Goal: Information Seeking & Learning: Get advice/opinions

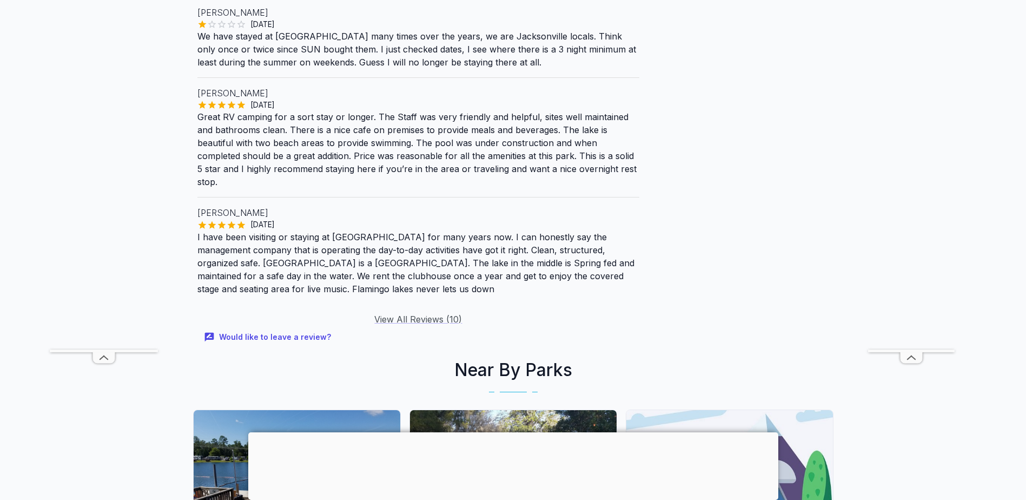
scroll to position [1568, 0]
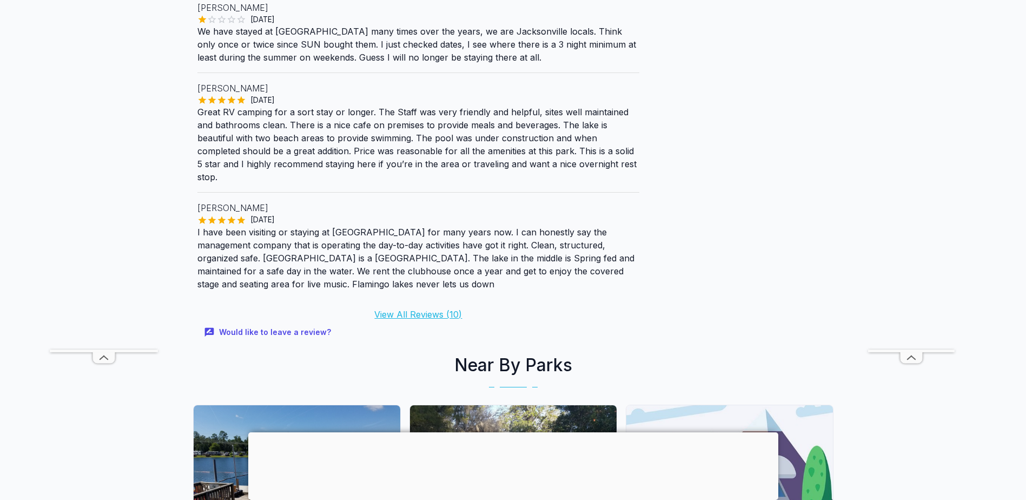
click at [422, 309] on link "View All Reviews ( 10 )" at bounding box center [418, 314] width 88 height 11
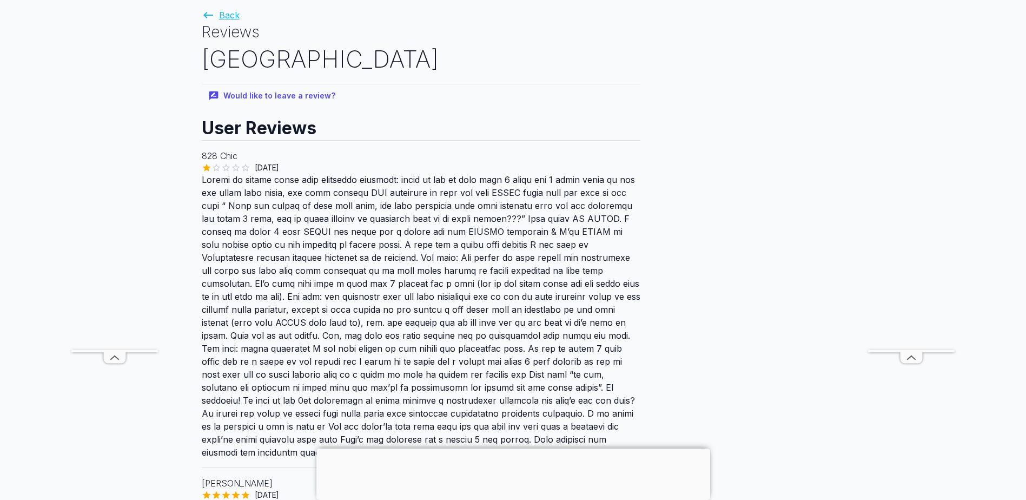
click at [231, 16] on link "Back" at bounding box center [221, 15] width 38 height 11
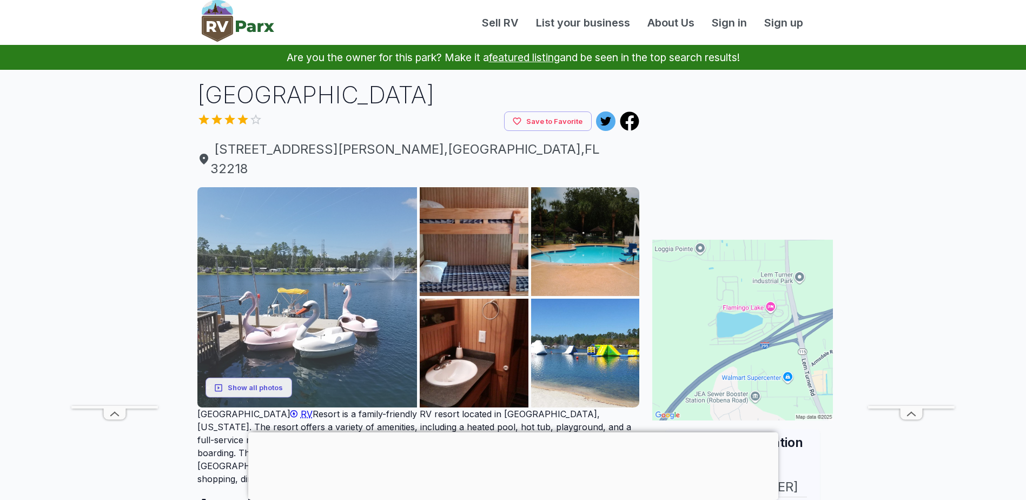
click at [277, 281] on img at bounding box center [307, 297] width 220 height 220
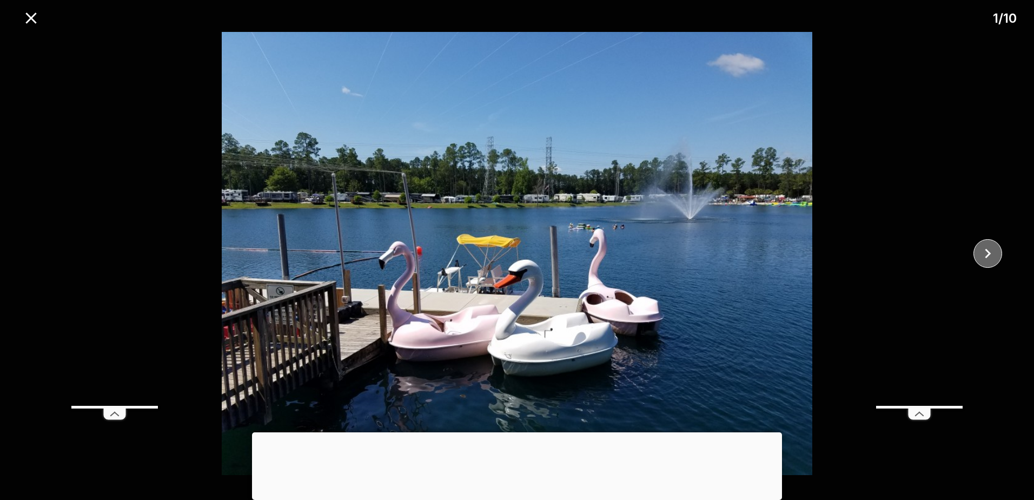
click at [992, 251] on icon "close" at bounding box center [987, 253] width 19 height 19
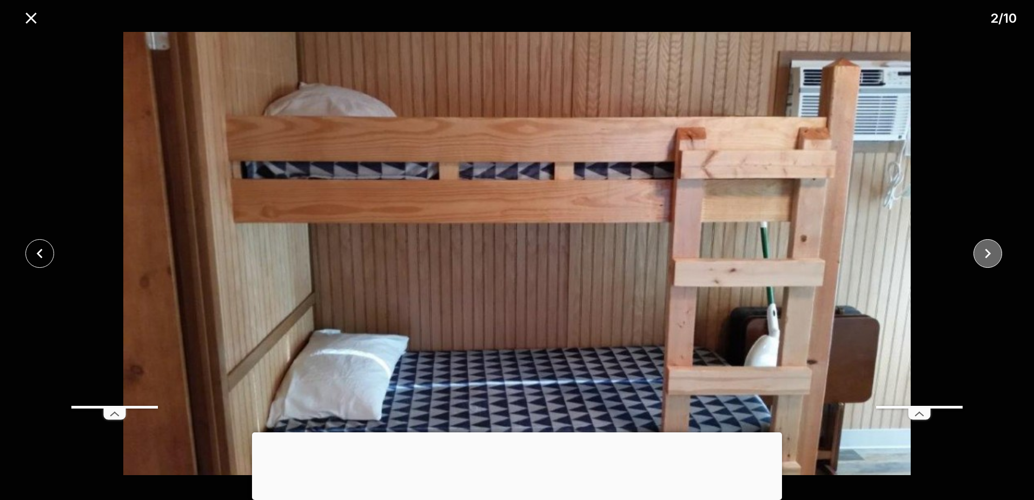
click at [992, 251] on icon "close" at bounding box center [987, 253] width 19 height 19
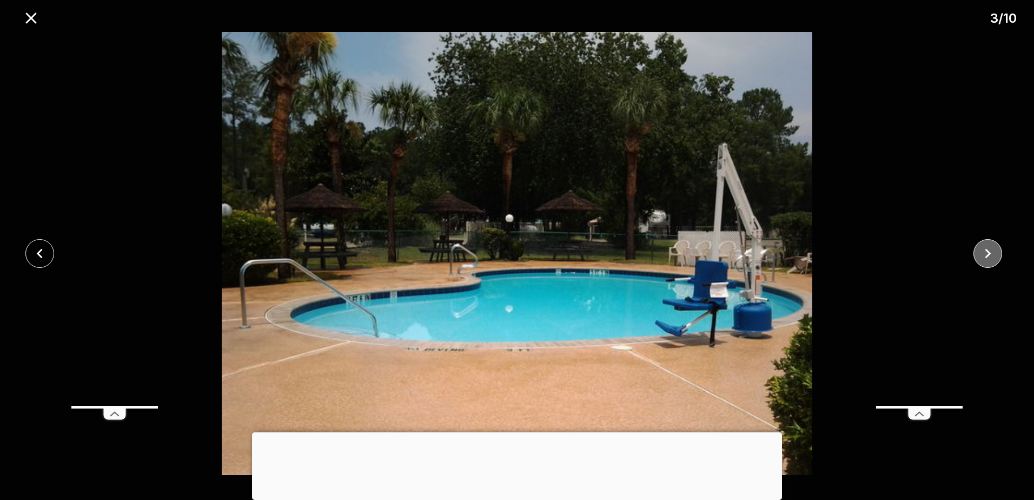
click at [992, 251] on icon "close" at bounding box center [987, 253] width 19 height 19
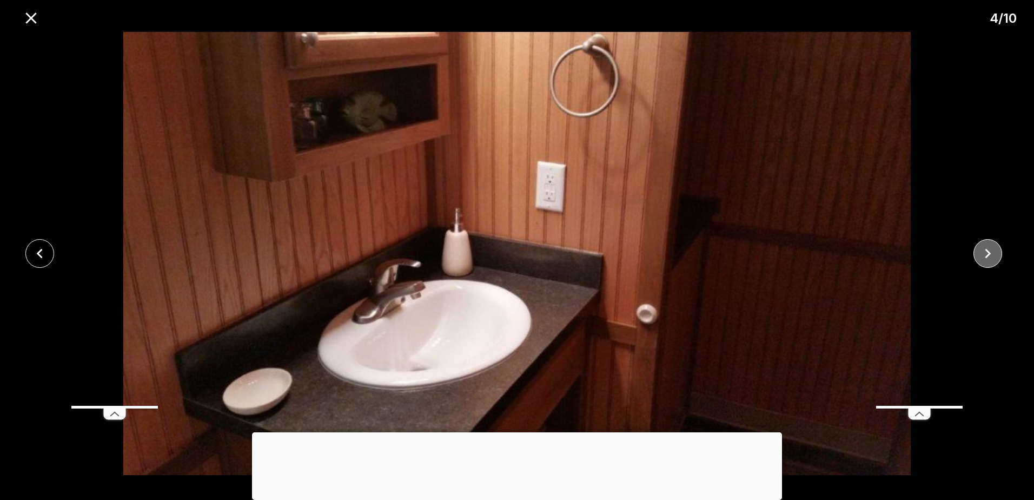
click at [992, 251] on icon "close" at bounding box center [987, 253] width 19 height 19
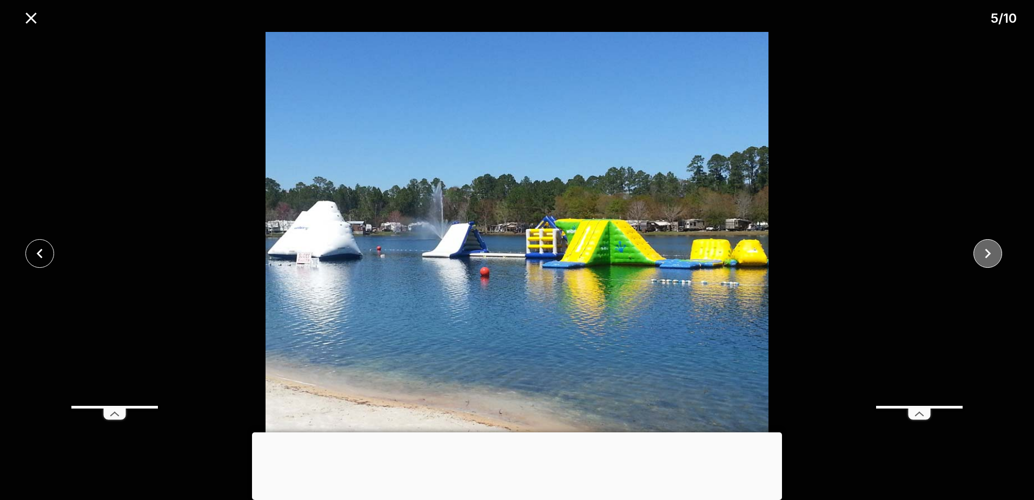
click at [992, 251] on icon "close" at bounding box center [987, 253] width 19 height 19
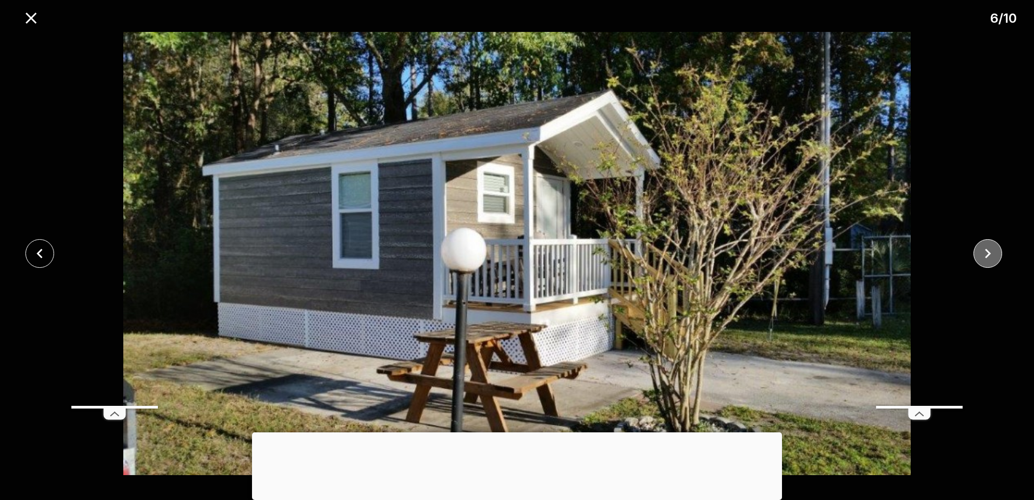
click at [992, 251] on icon "close" at bounding box center [987, 253] width 19 height 19
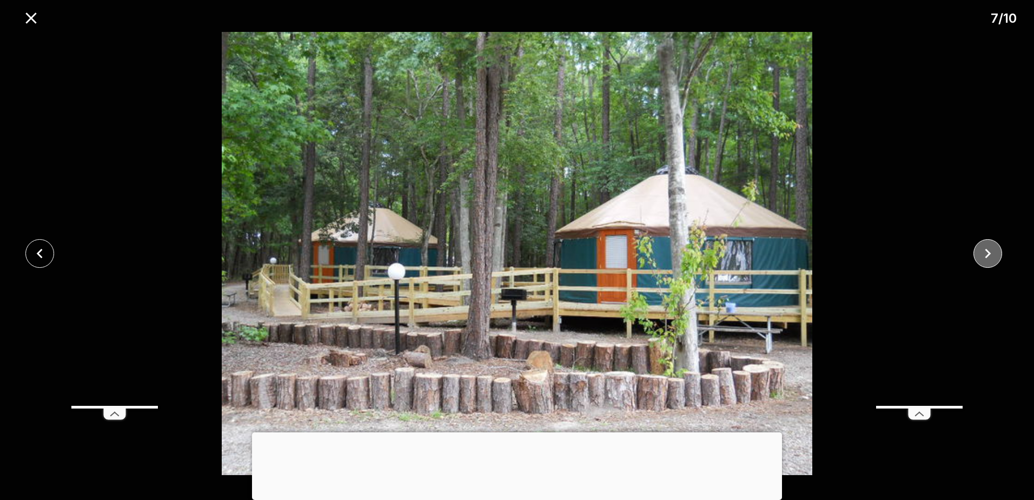
click at [992, 251] on icon "close" at bounding box center [987, 253] width 19 height 19
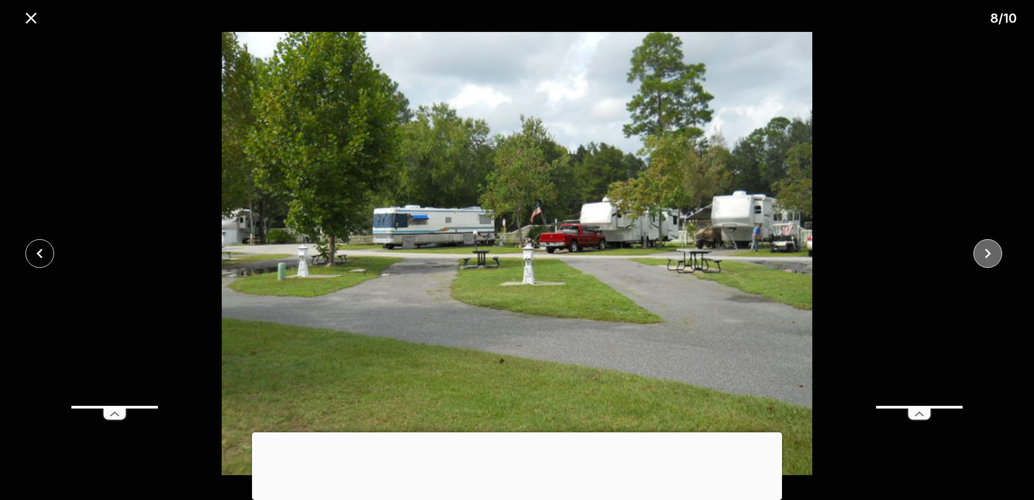
click at [992, 251] on icon "close" at bounding box center [987, 253] width 19 height 19
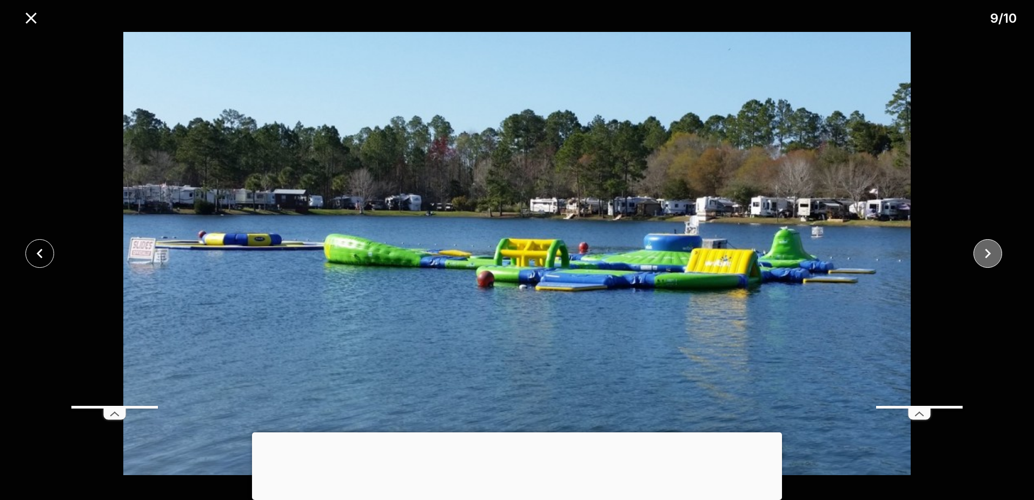
click at [992, 251] on icon "close" at bounding box center [987, 253] width 19 height 19
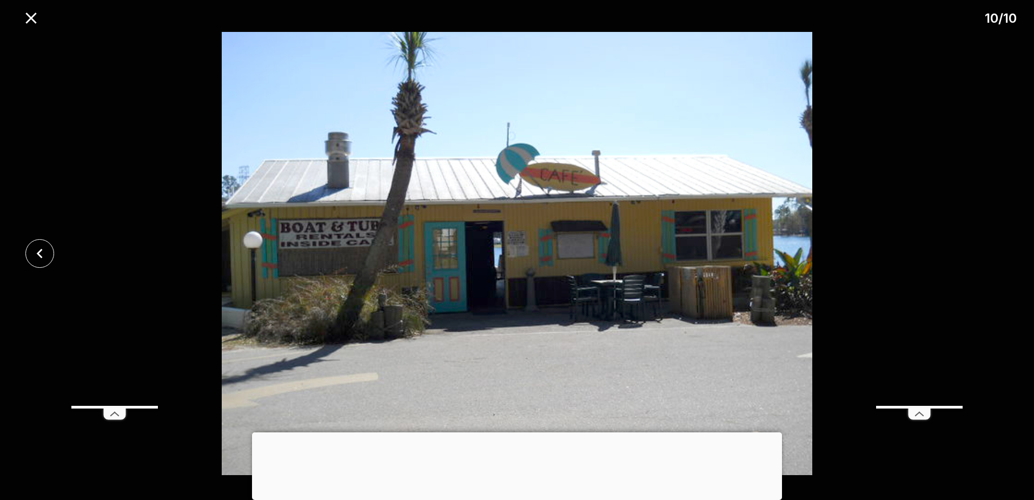
click at [992, 251] on div at bounding box center [517, 253] width 1034 height 443
click at [38, 17] on icon "close" at bounding box center [31, 18] width 19 height 19
